Goal: Information Seeking & Learning: Find specific fact

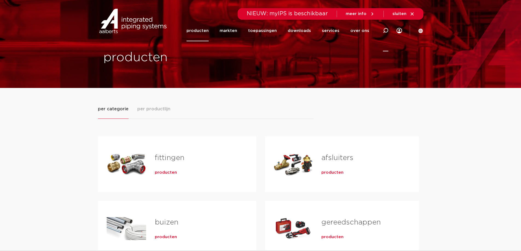
click at [383, 34] on div at bounding box center [385, 31] width 5 height 42
paste input "instort sprinkler cups"
type input "instort sprinkler cups"
click button "Zoeken" at bounding box center [0, 0] width 0 height 0
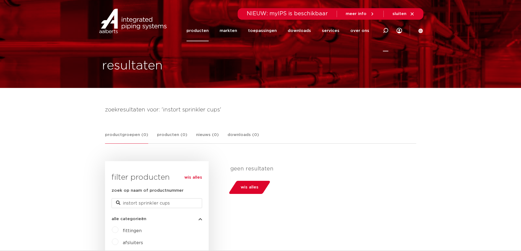
click at [386, 33] on icon at bounding box center [385, 30] width 5 height 5
paste input "instort sprinkler cups"
click at [262, 30] on input "instort sprinkler cups" at bounding box center [303, 29] width 172 height 11
click at [231, 31] on input "instort sprinkler" at bounding box center [303, 29] width 172 height 11
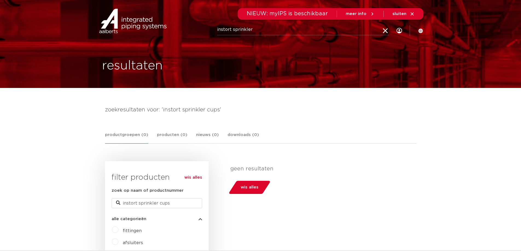
click at [231, 31] on input "instort sprinkler" at bounding box center [303, 29] width 172 height 11
type input "sprinkler"
click button "Zoeken" at bounding box center [0, 0] width 0 height 0
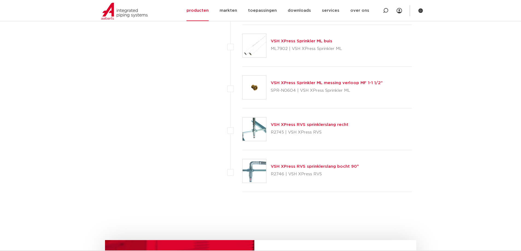
scroll to position [985, 0]
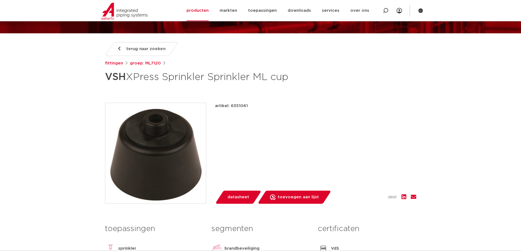
click at [247, 194] on span "datasheet" at bounding box center [239, 197] width 22 height 9
